Goal: Task Accomplishment & Management: Complete application form

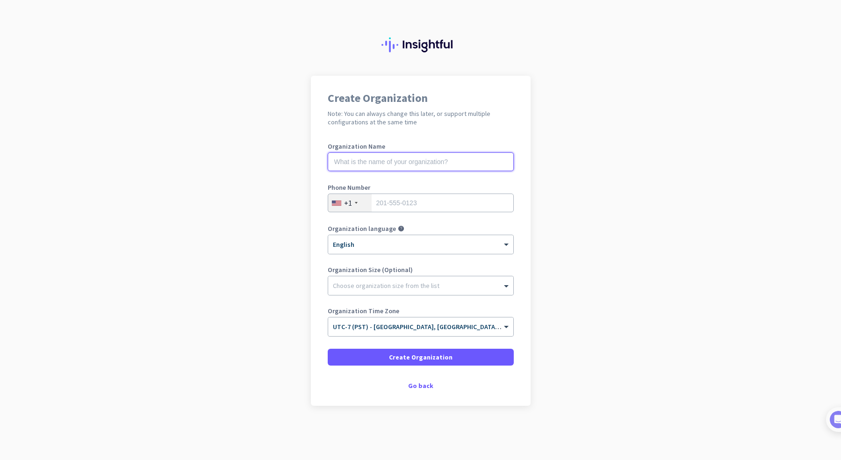
click at [397, 160] on input "text" at bounding box center [421, 161] width 186 height 19
type input "Mercor"
click at [417, 208] on input "tel" at bounding box center [421, 203] width 186 height 19
type input "2036718590"
click at [449, 202] on input "2036718590" at bounding box center [421, 203] width 186 height 19
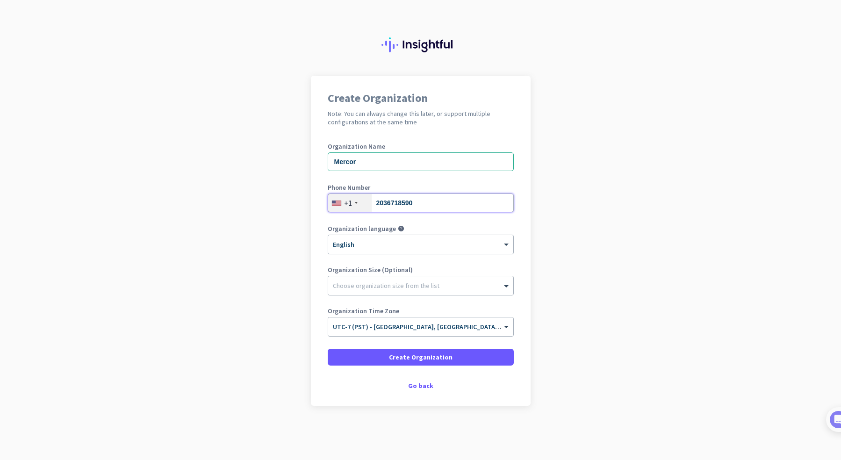
click at [449, 202] on input "2036718590" at bounding box center [421, 203] width 186 height 19
type input "3"
type input "[PHONE_NUMBER]"
click at [441, 283] on div at bounding box center [420, 283] width 185 height 9
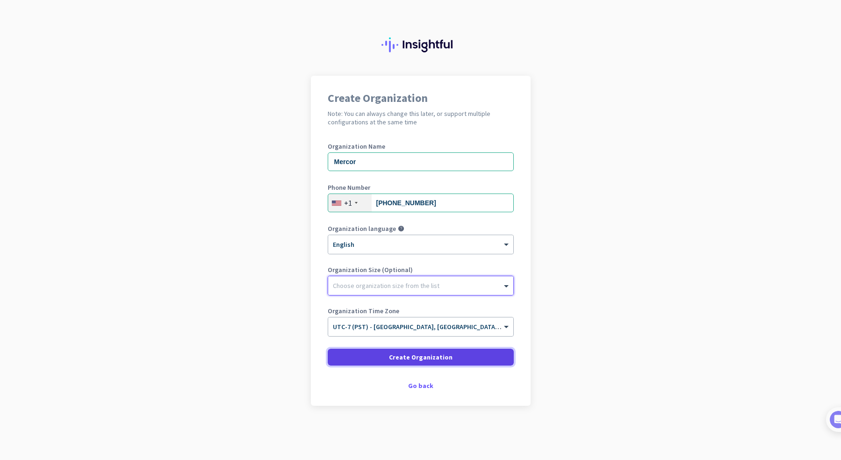
click at [445, 360] on span "Create Organization" at bounding box center [421, 357] width 64 height 9
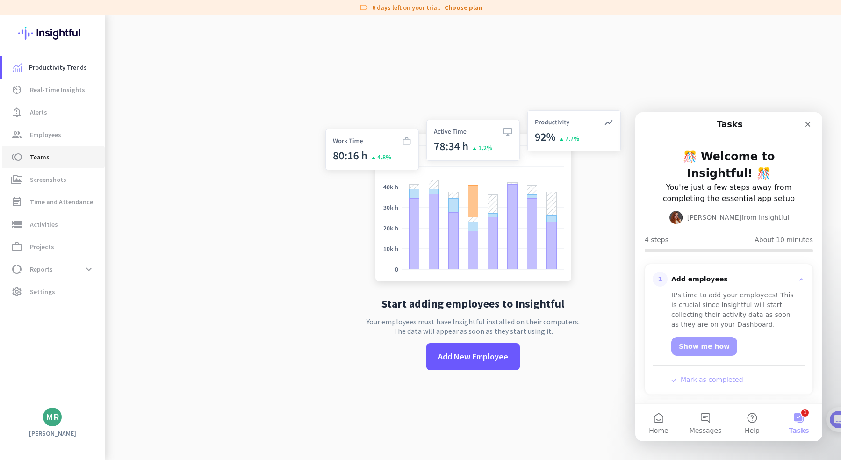
click at [47, 156] on span "Teams" at bounding box center [40, 157] width 20 height 11
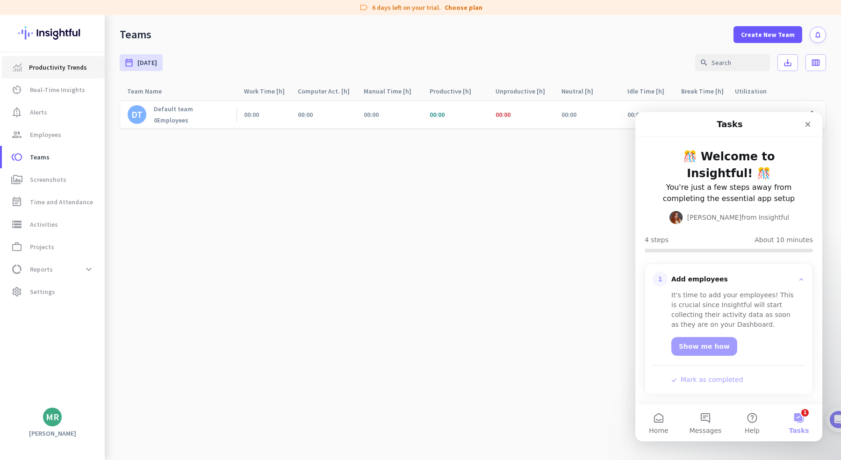
click at [62, 64] on span "Productivity Trends" at bounding box center [58, 67] width 58 height 11
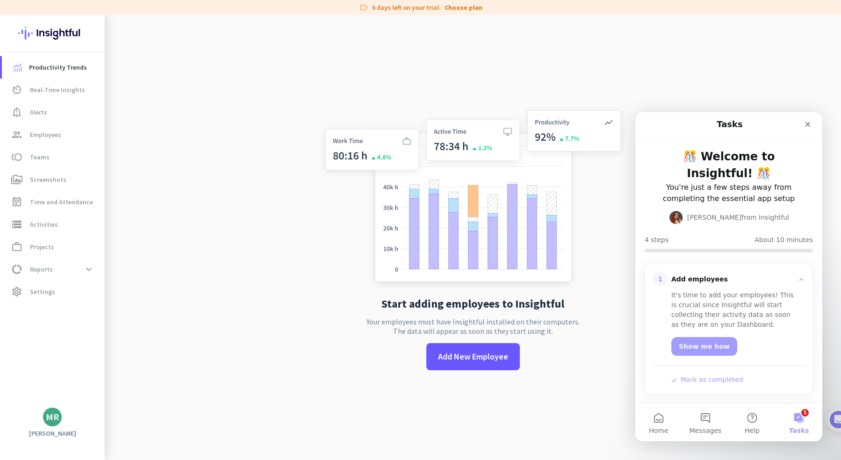
click at [46, 51] on img at bounding box center [52, 33] width 68 height 36
